Goal: Find specific page/section: Find specific page/section

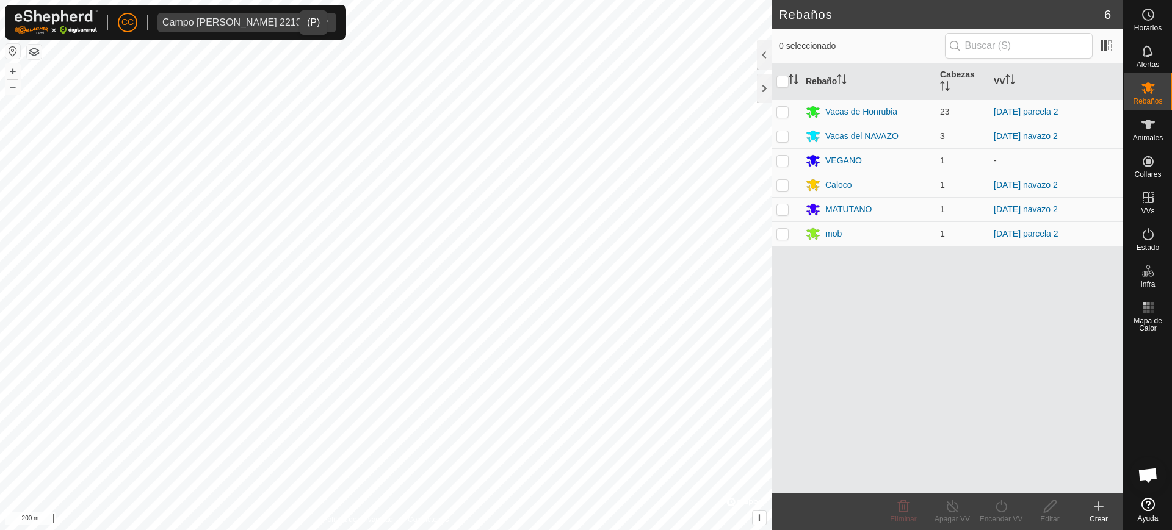
click at [196, 24] on div "Campo Torreo SL 22183" at bounding box center [234, 23] width 145 height 10
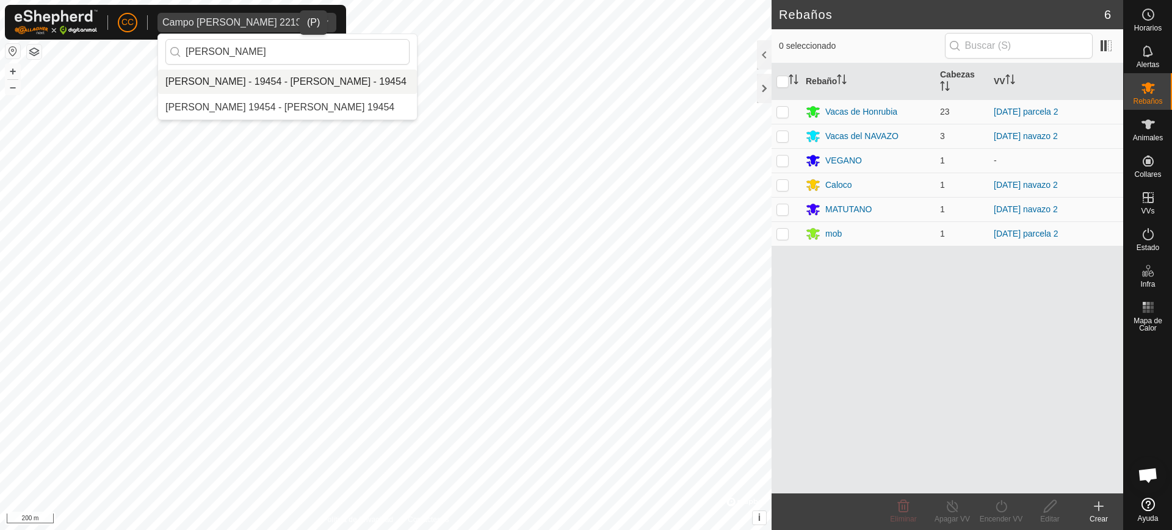
type input "julian g"
click at [331, 88] on li "[PERSON_NAME] - 19454 - [PERSON_NAME] - 19454" at bounding box center [287, 82] width 259 height 24
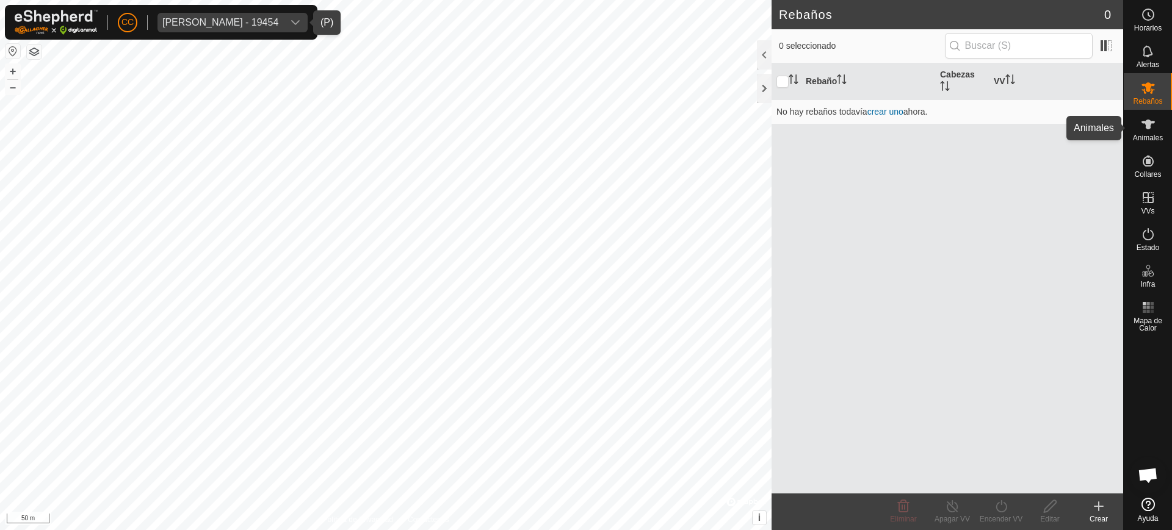
click at [1146, 136] on span "Animales" at bounding box center [1148, 137] width 30 height 7
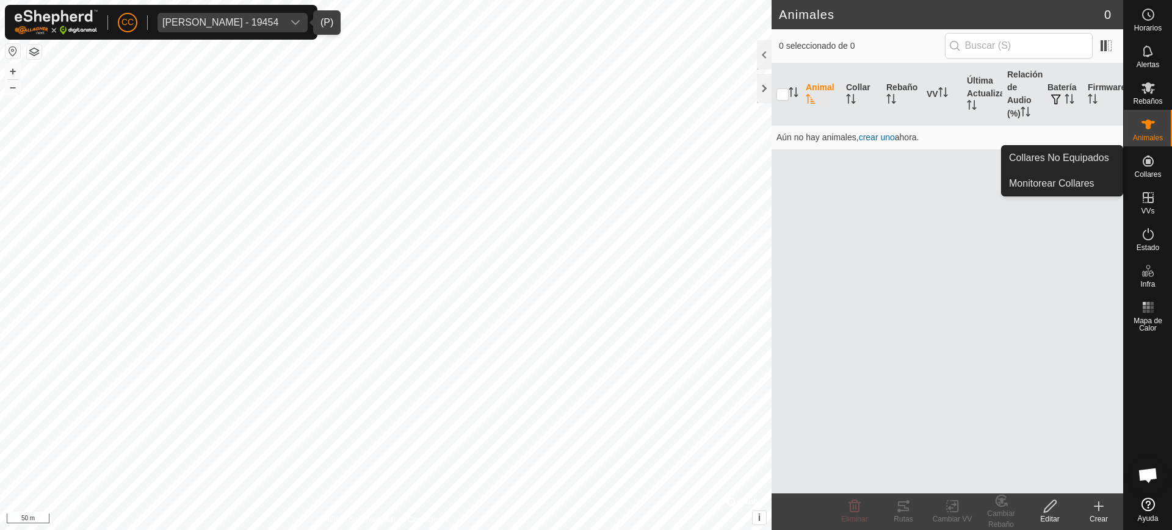
click at [1143, 159] on icon at bounding box center [1147, 161] width 11 height 11
click at [1094, 158] on link "Collares No Equipados" at bounding box center [1061, 158] width 121 height 24
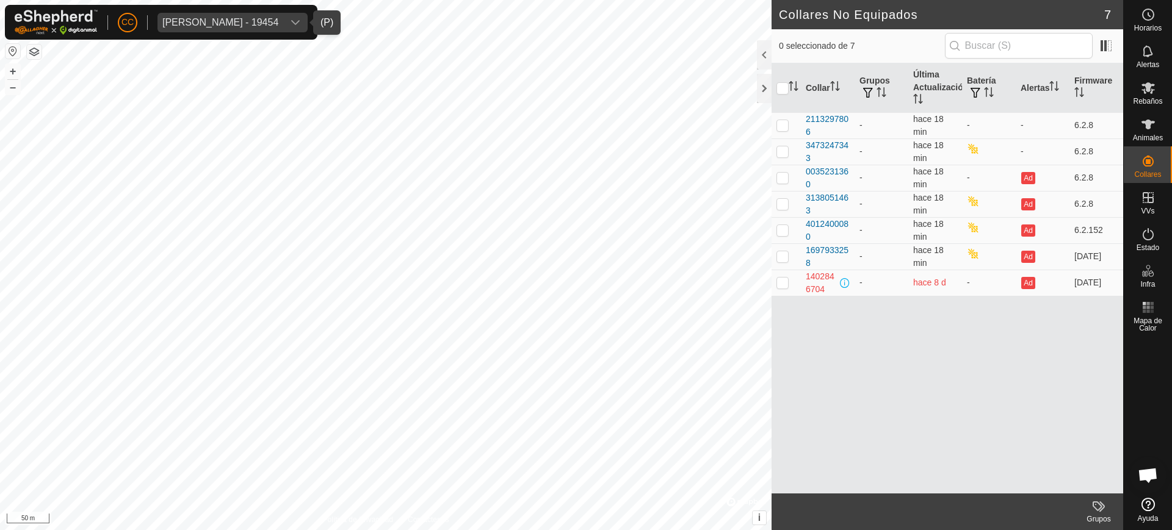
click at [264, 21] on div "[PERSON_NAME] - 19454" at bounding box center [220, 23] width 116 height 10
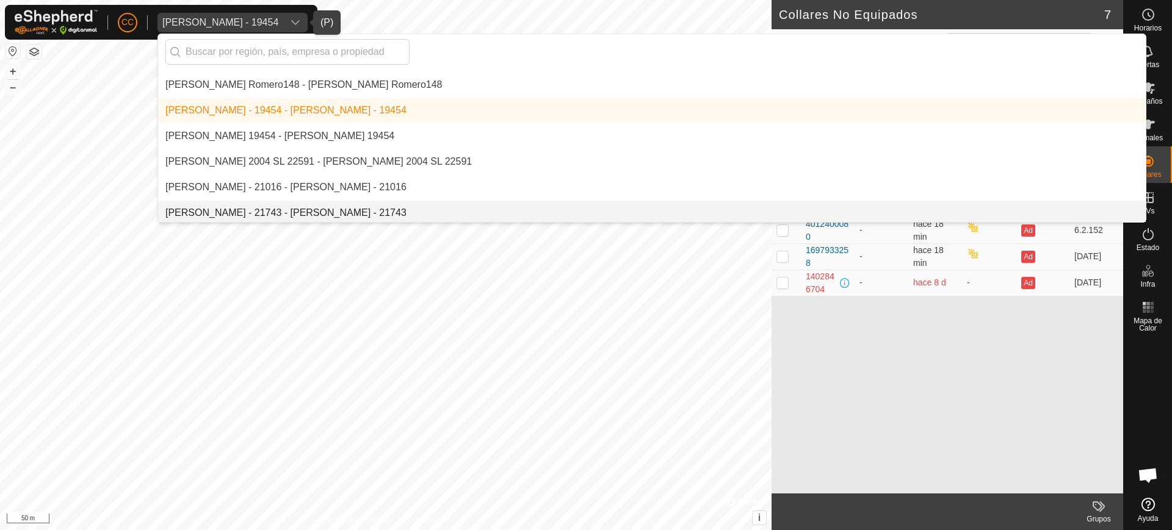
scroll to position [6535, 0]
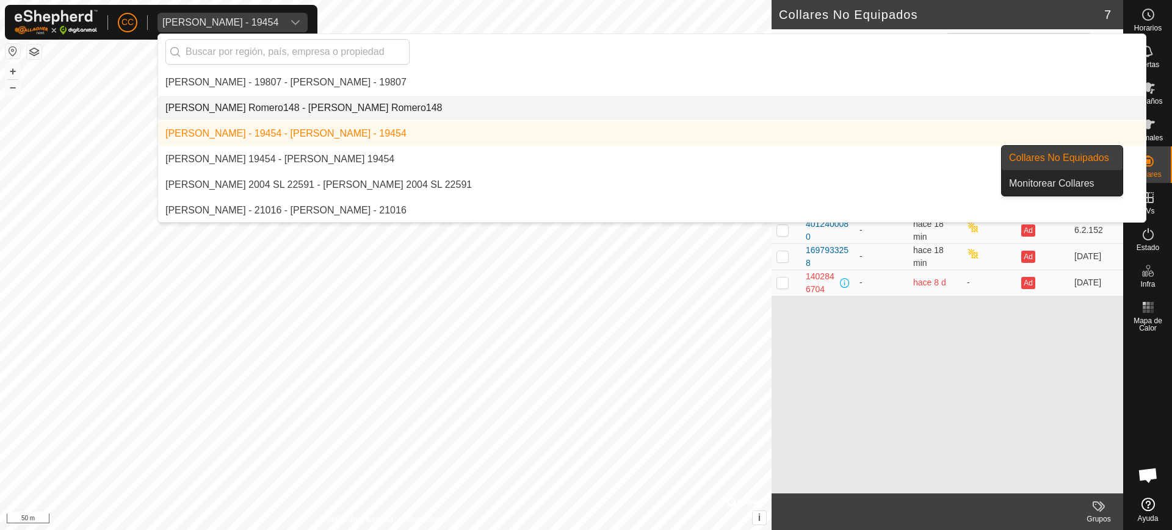
click at [1161, 152] on div "Collares" at bounding box center [1147, 164] width 48 height 37
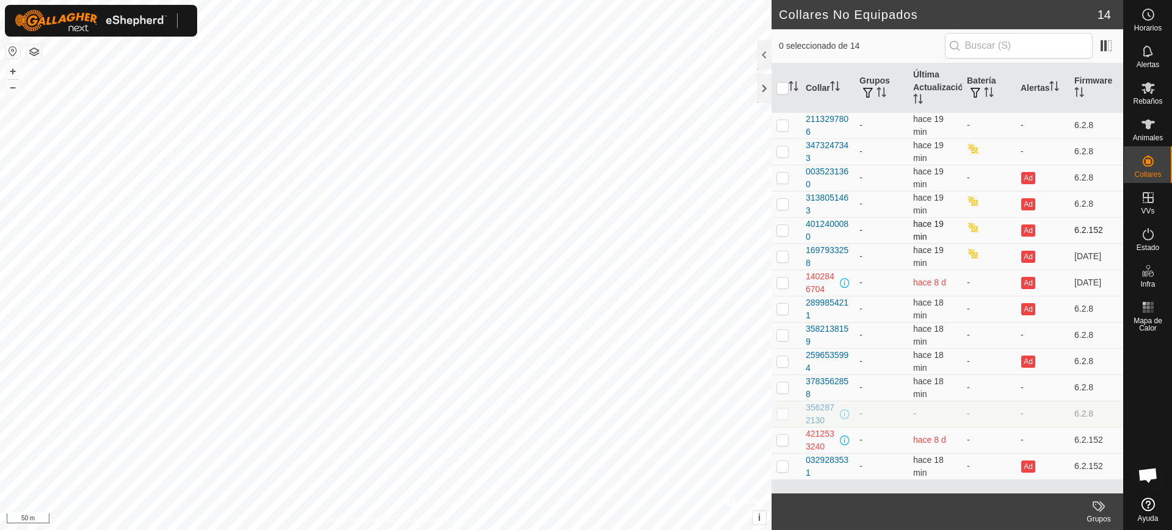
scroll to position [994, 0]
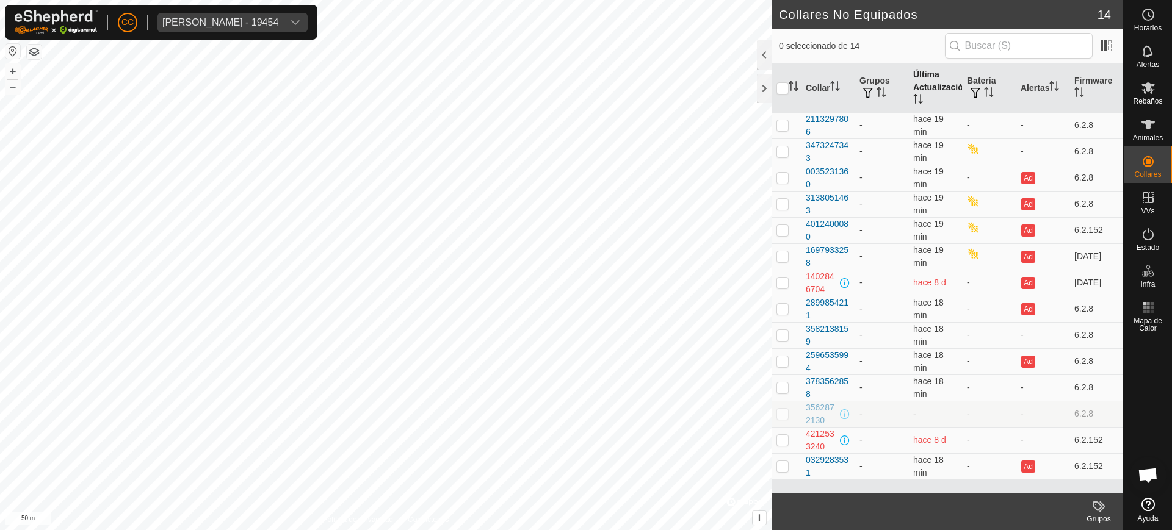
click at [920, 91] on th "Última Actualización" at bounding box center [935, 87] width 54 height 49
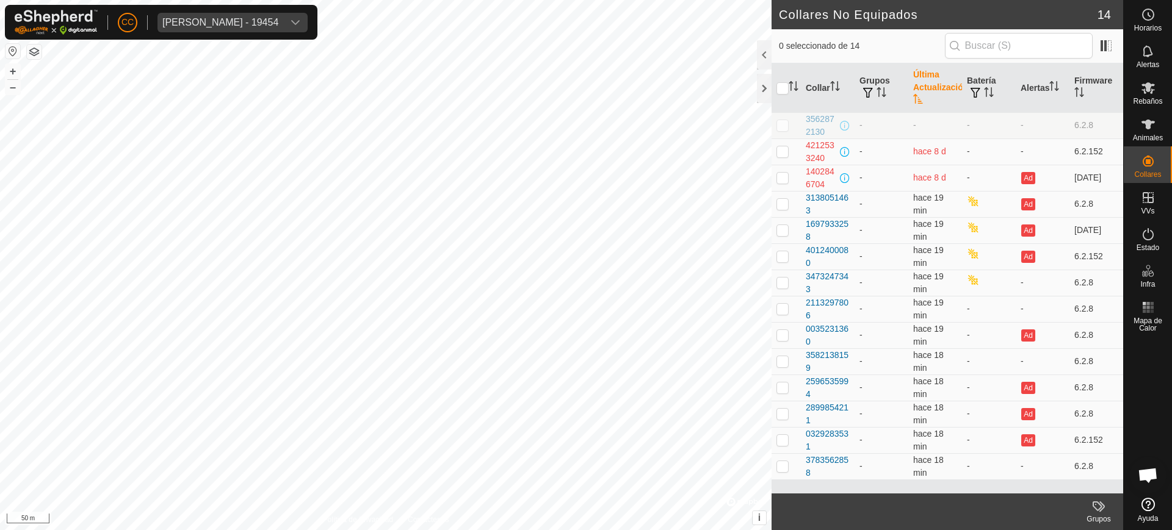
click at [920, 91] on th "Última Actualización" at bounding box center [935, 87] width 54 height 49
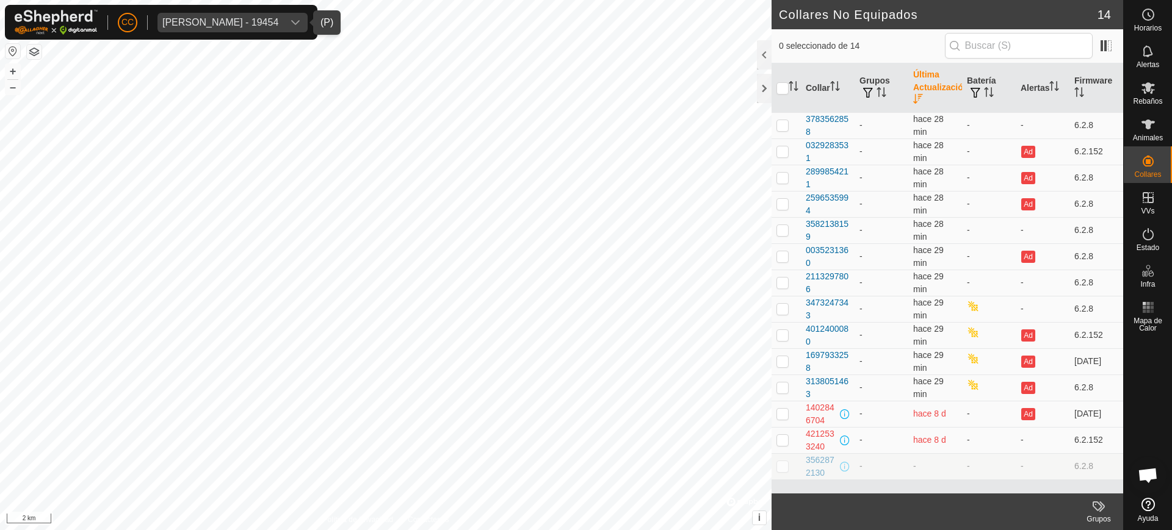
click at [248, 23] on div "[PERSON_NAME] - 19454" at bounding box center [220, 23] width 116 height 10
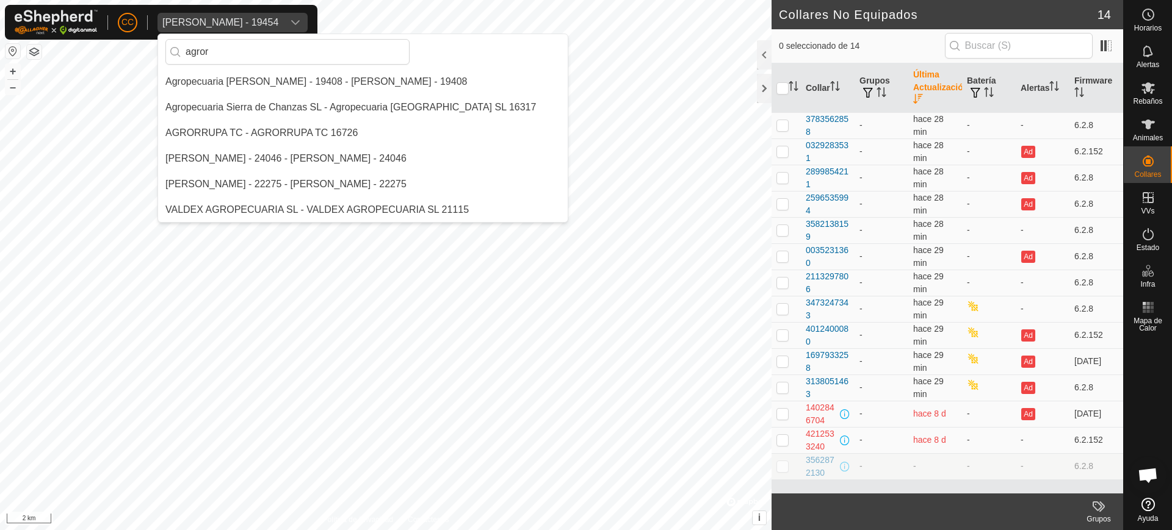
scroll to position [0, 0]
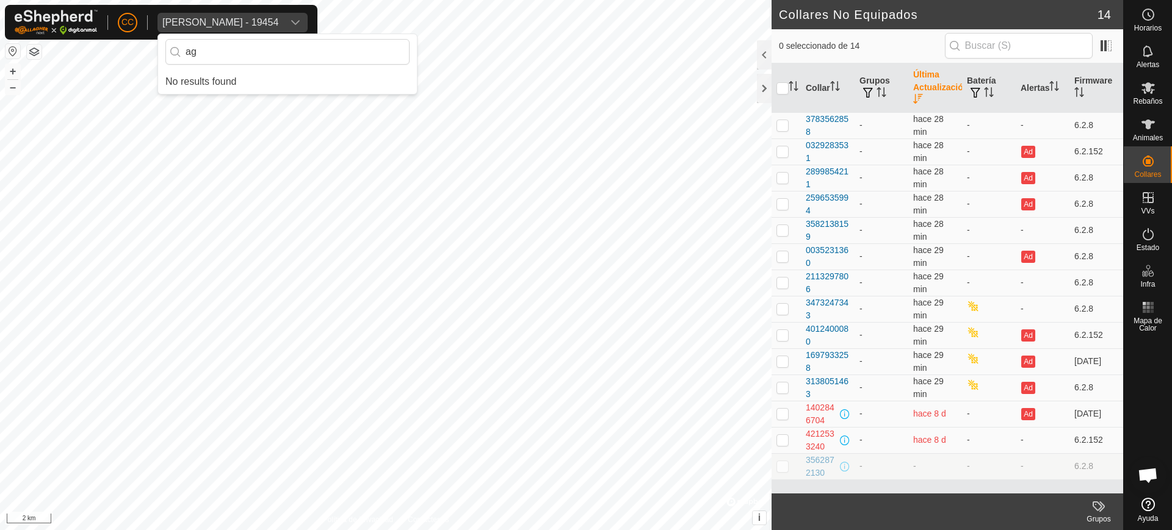
type input "a"
